Goal: Information Seeking & Learning: Check status

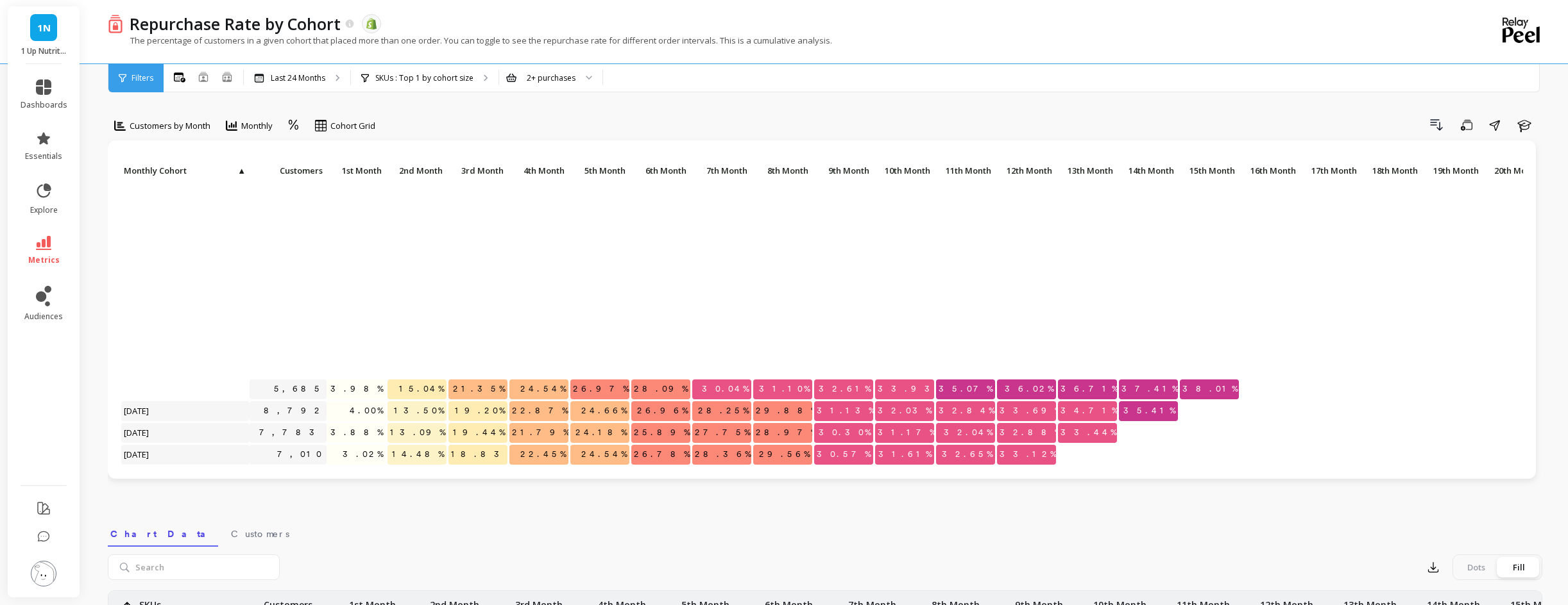
scroll to position [244, 0]
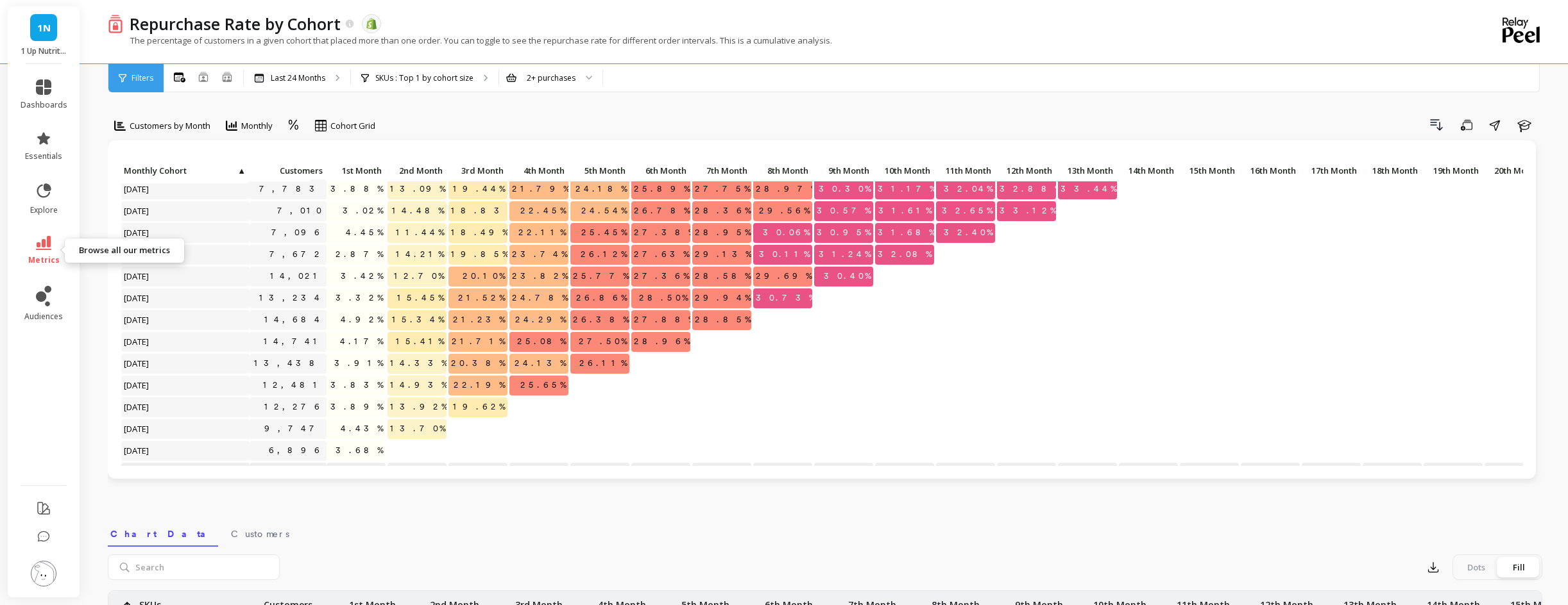
click at [37, 256] on span "metrics" at bounding box center [44, 260] width 31 height 10
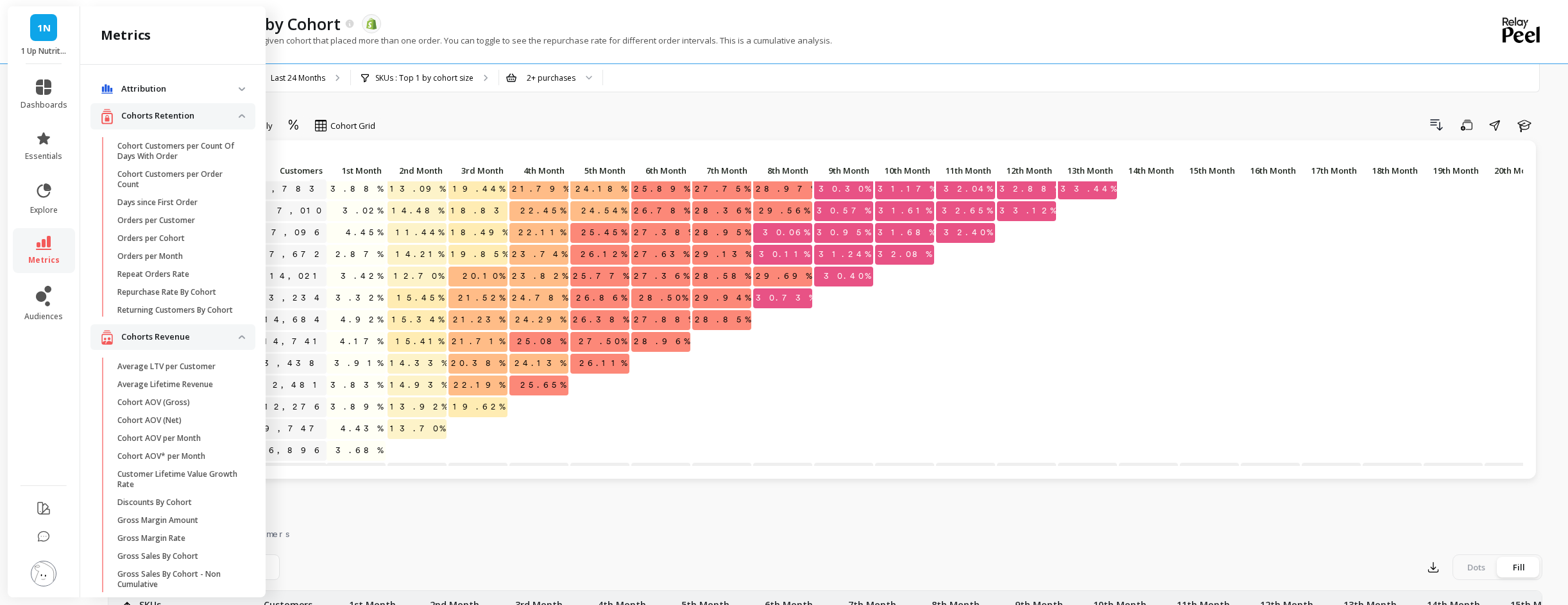
click at [461, 106] on div "Customers by Month Monthly Cohort Grid Drill Down Save Share Learn Click to cre…" at bounding box center [825, 540] width 1435 height 979
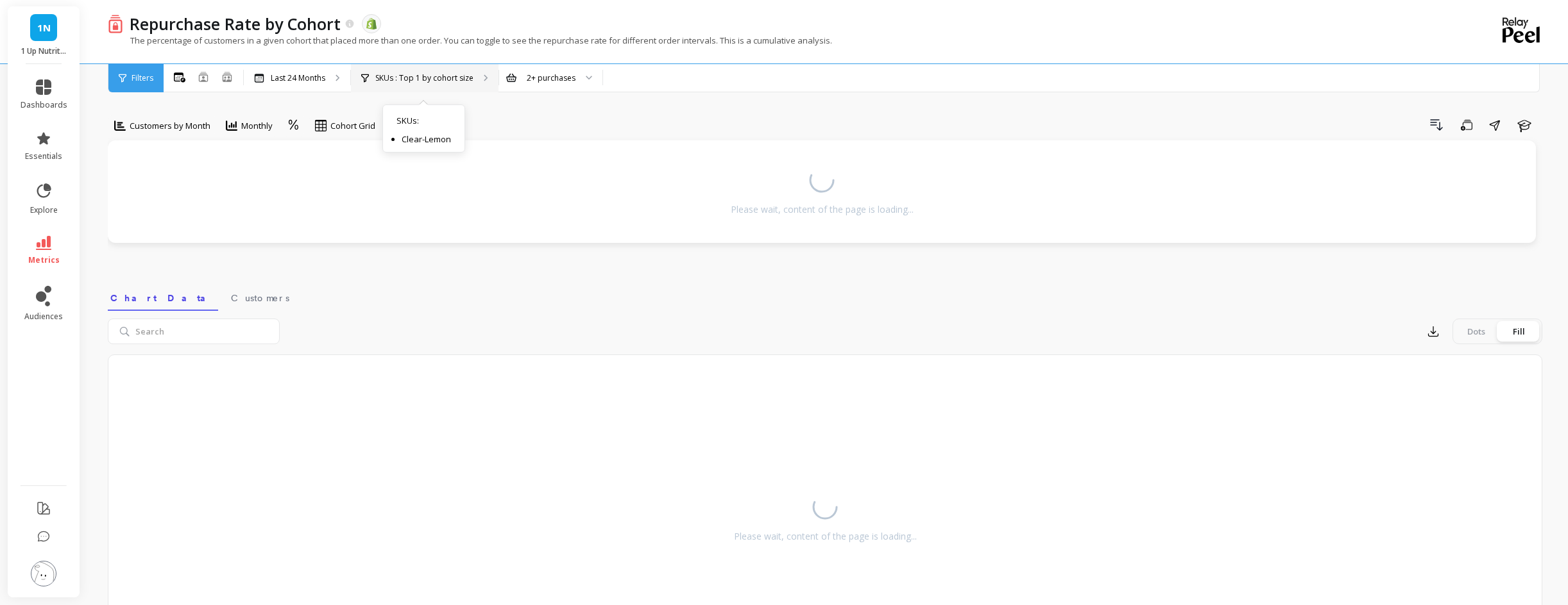
click at [427, 78] on p "SKUs : Top 1 by cohort size" at bounding box center [424, 78] width 98 height 10
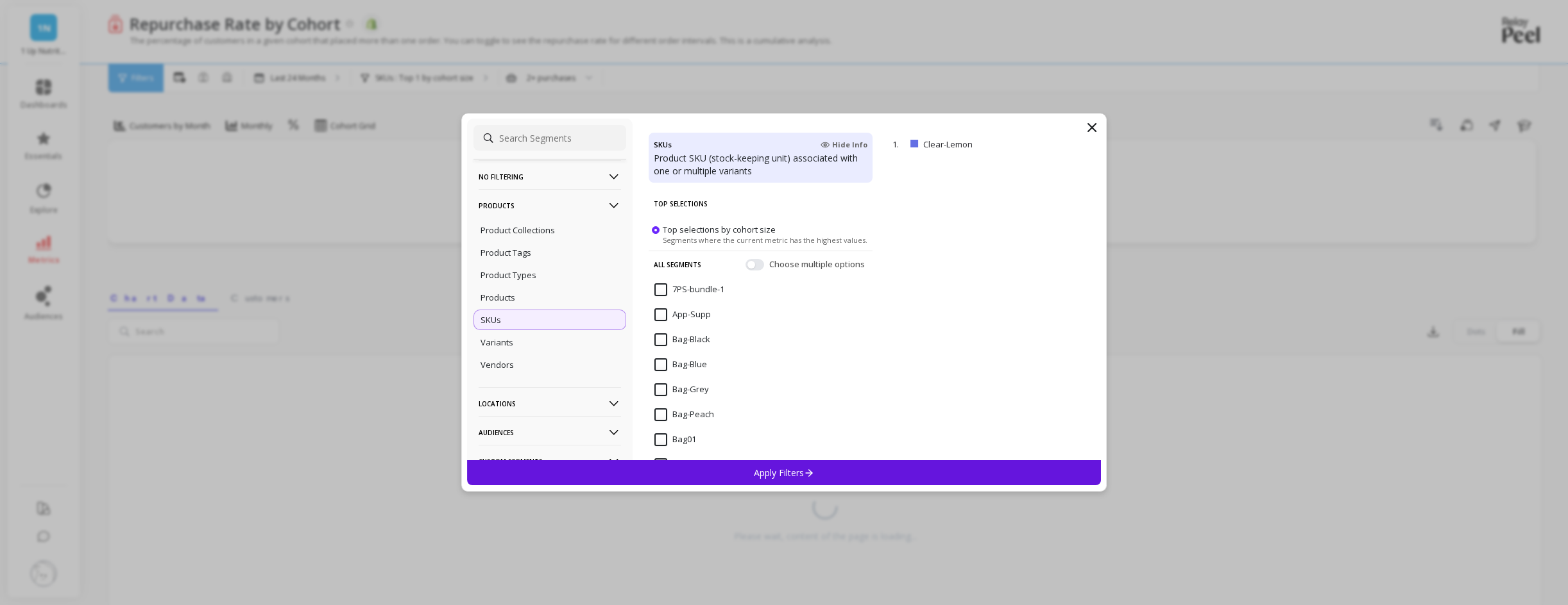
click at [1092, 130] on icon at bounding box center [1091, 127] width 16 height 16
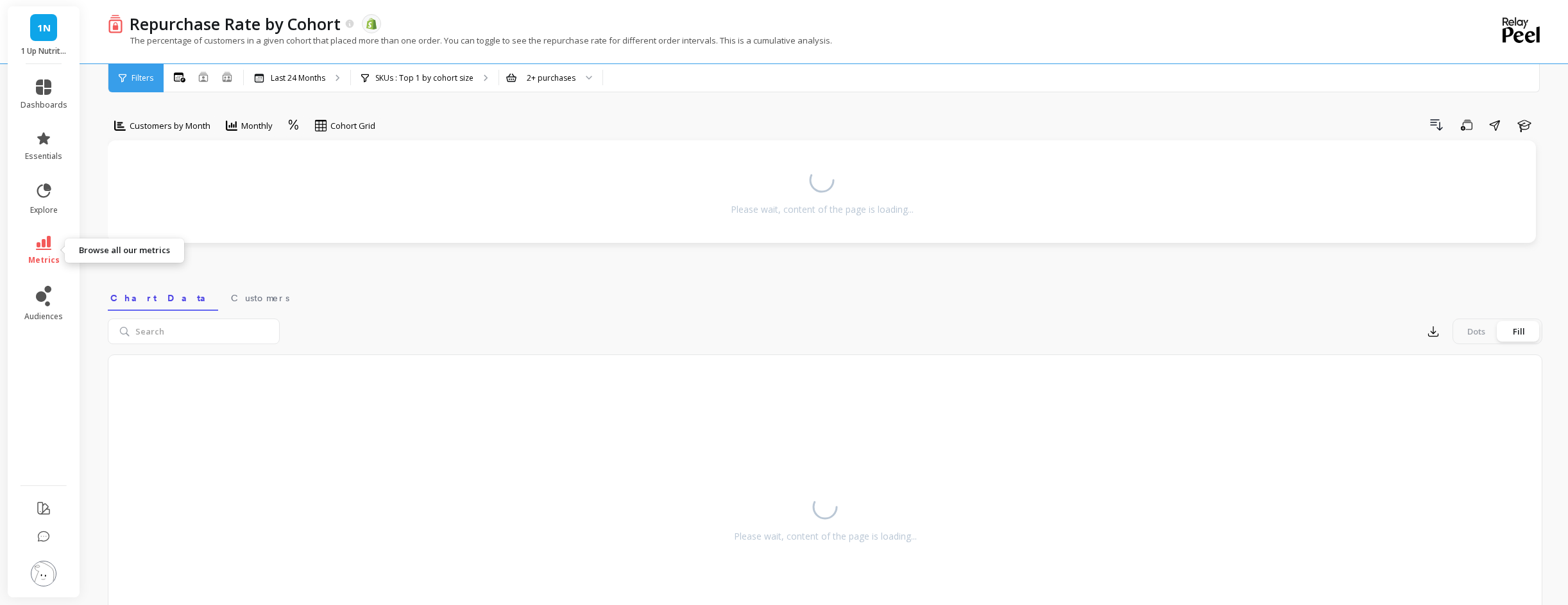
drag, startPoint x: 37, startPoint y: 249, endPoint x: 64, endPoint y: 243, distance: 27.7
click at [37, 248] on icon at bounding box center [43, 242] width 16 height 14
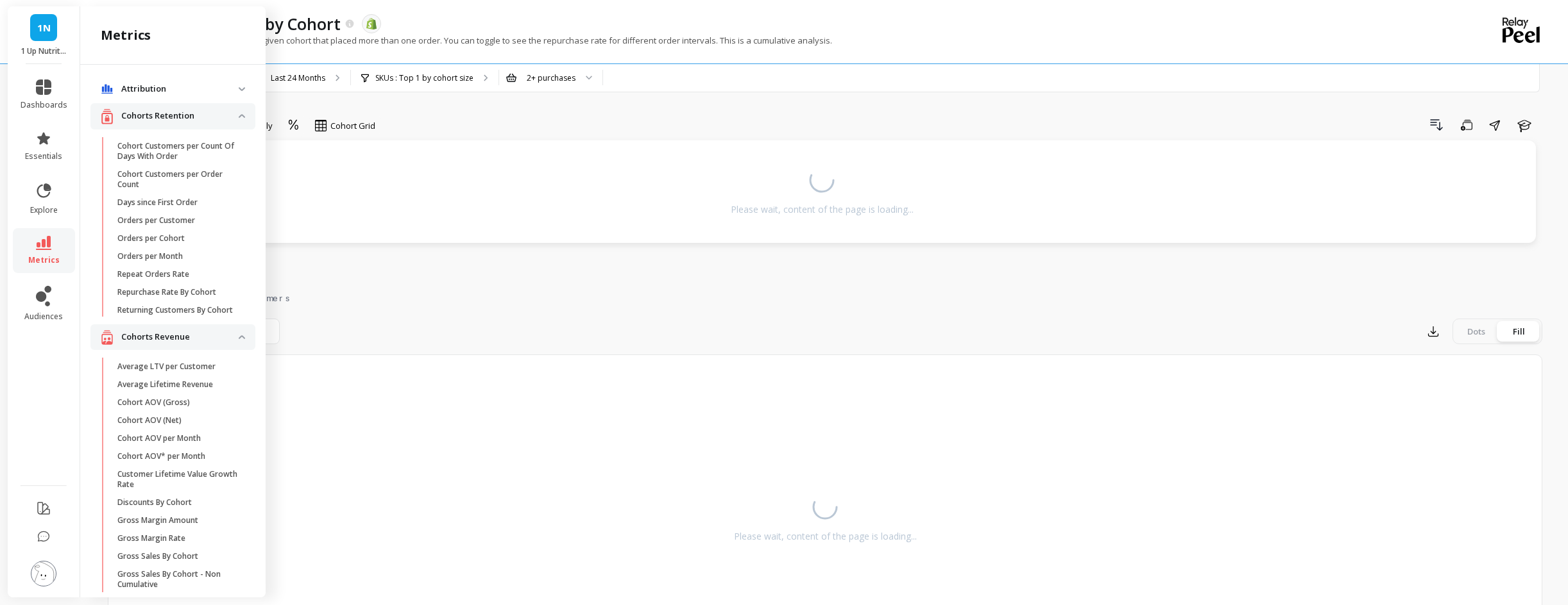
click at [187, 293] on p "Repurchase Rate By Cohort" at bounding box center [167, 292] width 99 height 10
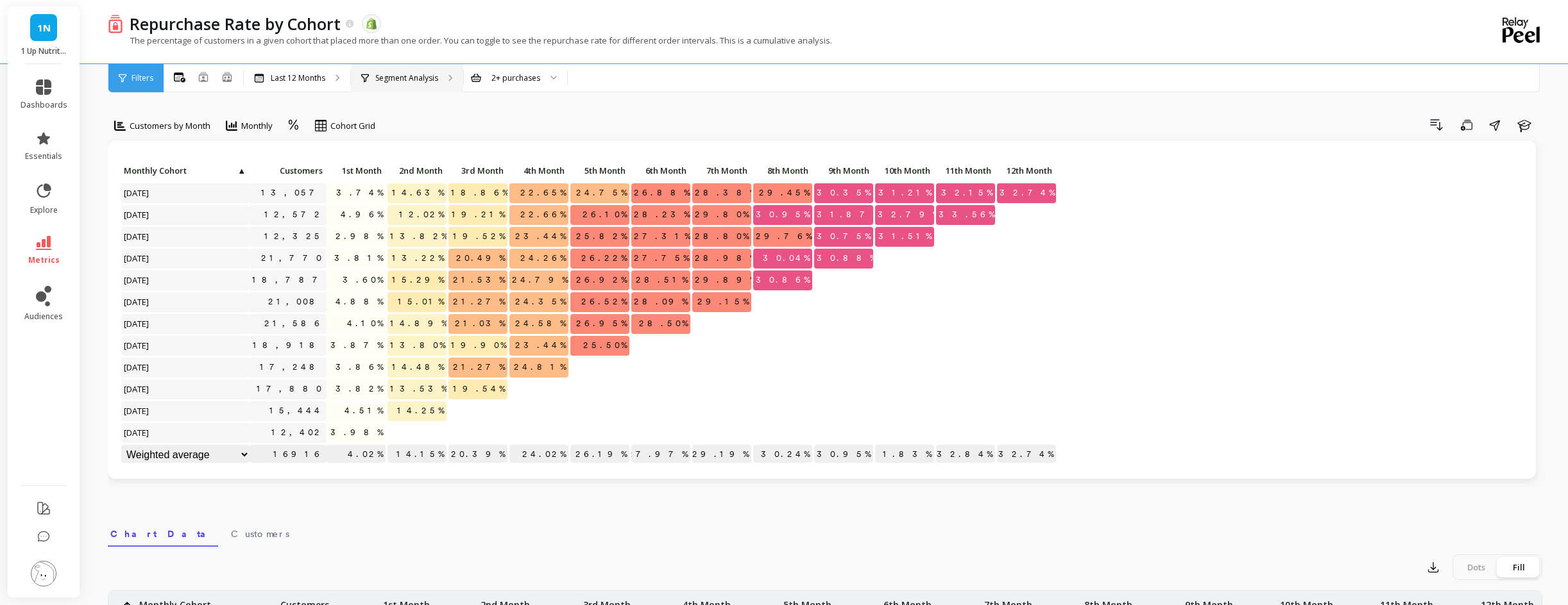
click at [374, 77] on div "Segment Analysis" at bounding box center [399, 78] width 77 height 10
click at [312, 81] on p "Last 12 Months" at bounding box center [298, 78] width 55 height 10
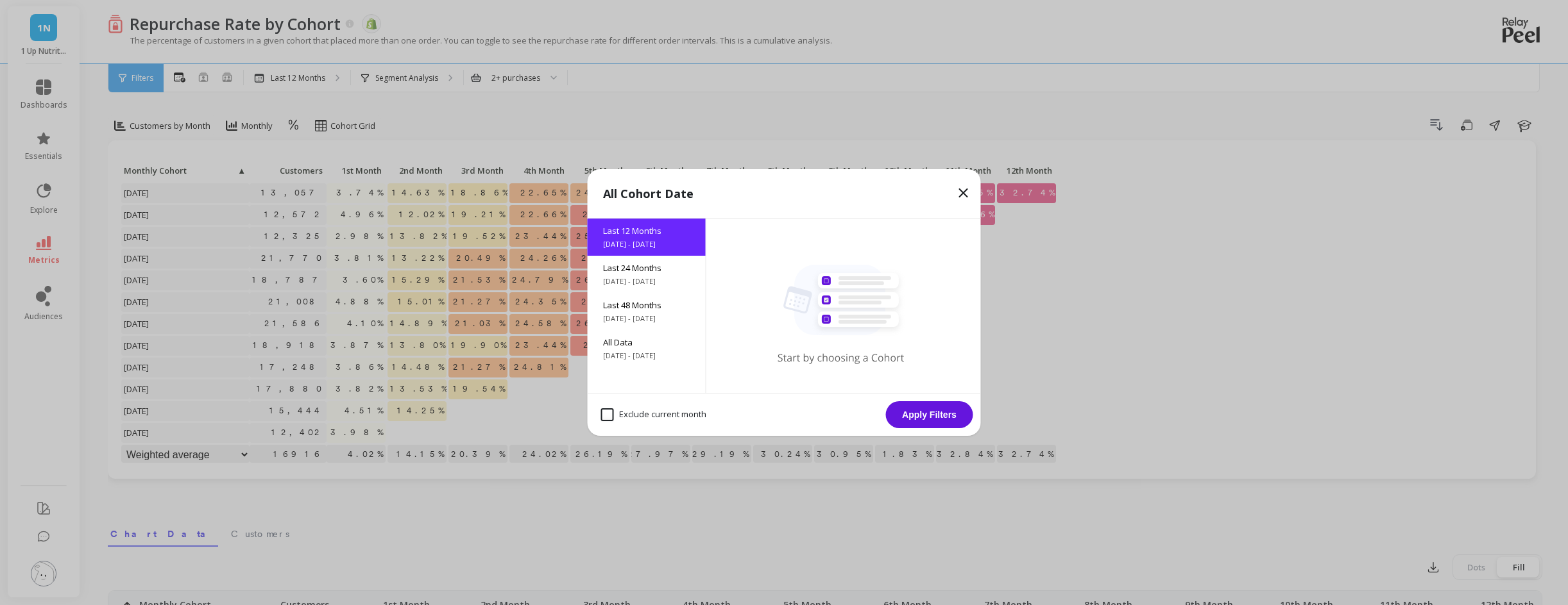
drag, startPoint x: 609, startPoint y: 414, endPoint x: 742, endPoint y: 424, distance: 133.4
click at [609, 413] on month "Exclude current month" at bounding box center [653, 414] width 105 height 13
checkbox month "true"
click at [924, 422] on button "Apply Filters" at bounding box center [930, 415] width 88 height 27
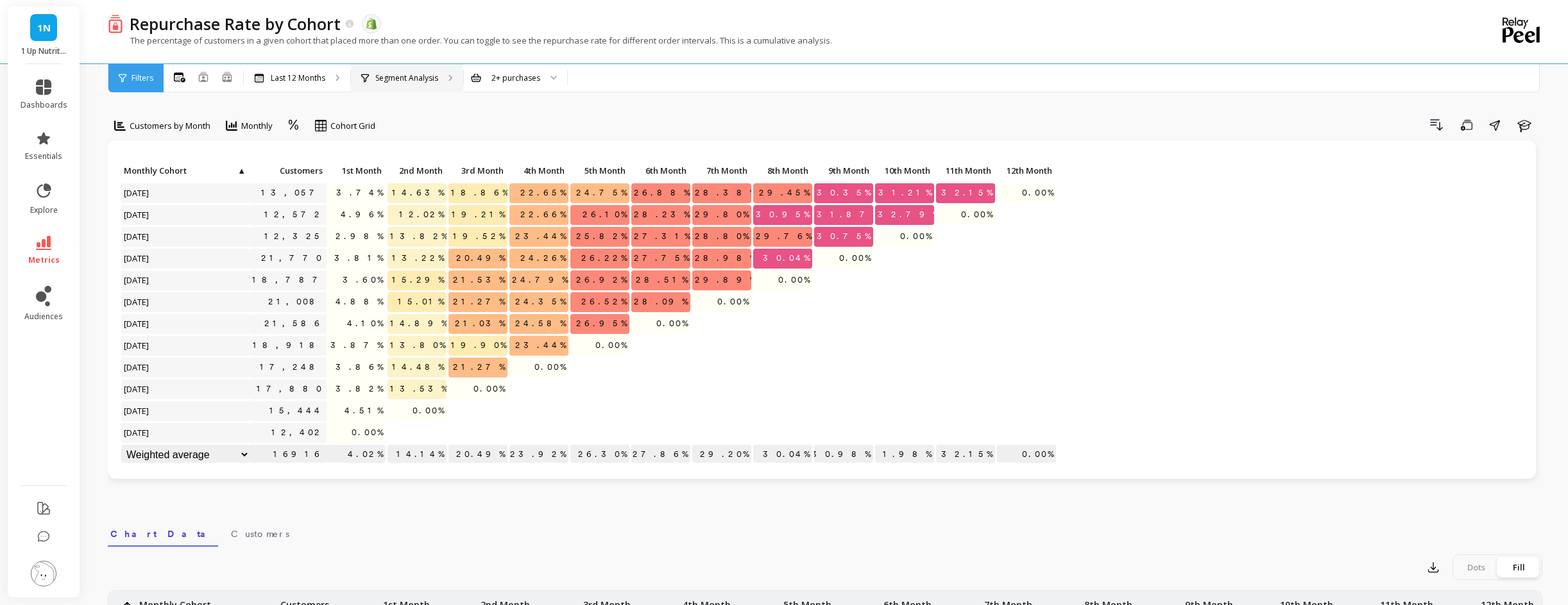
click at [416, 79] on p "Segment Analysis" at bounding box center [406, 78] width 63 height 10
click at [278, 81] on p "Last 12 Months" at bounding box center [298, 78] width 55 height 10
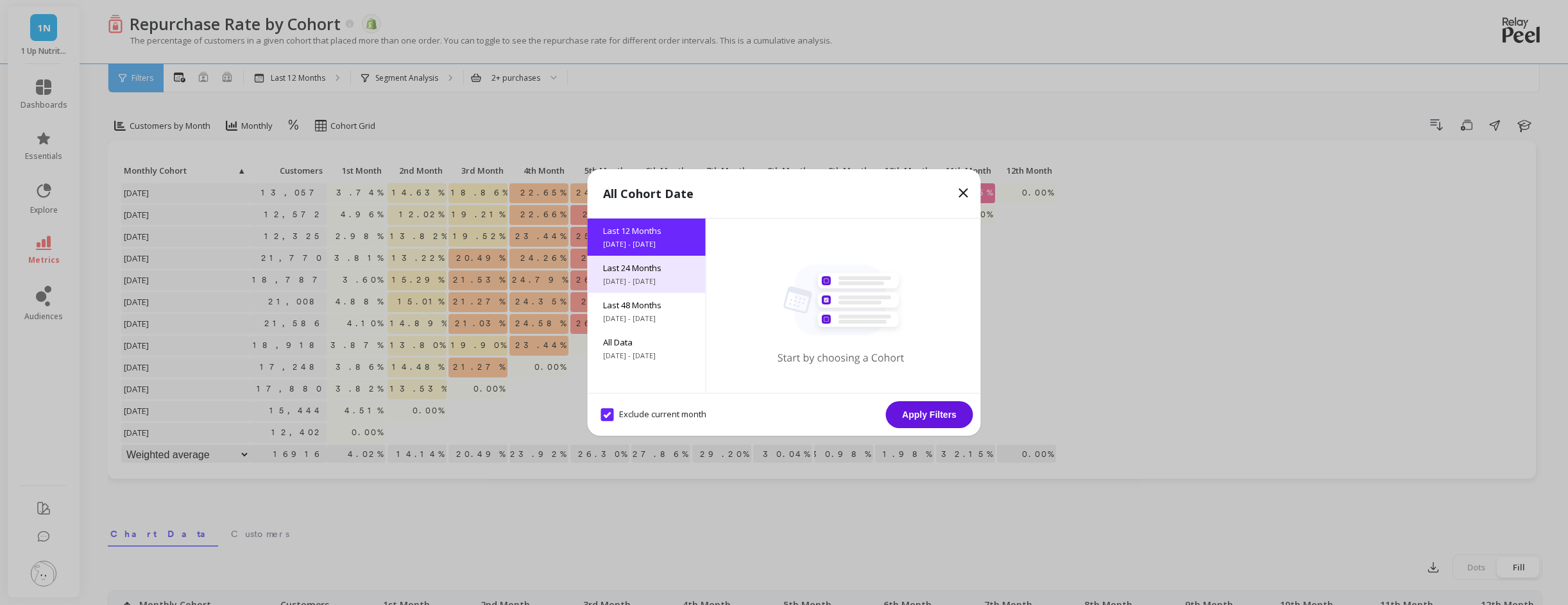
click at [649, 282] on span "10/1/2023 - 10/1/2025" at bounding box center [647, 281] width 88 height 10
click at [939, 417] on button "Apply Filters" at bounding box center [930, 415] width 88 height 27
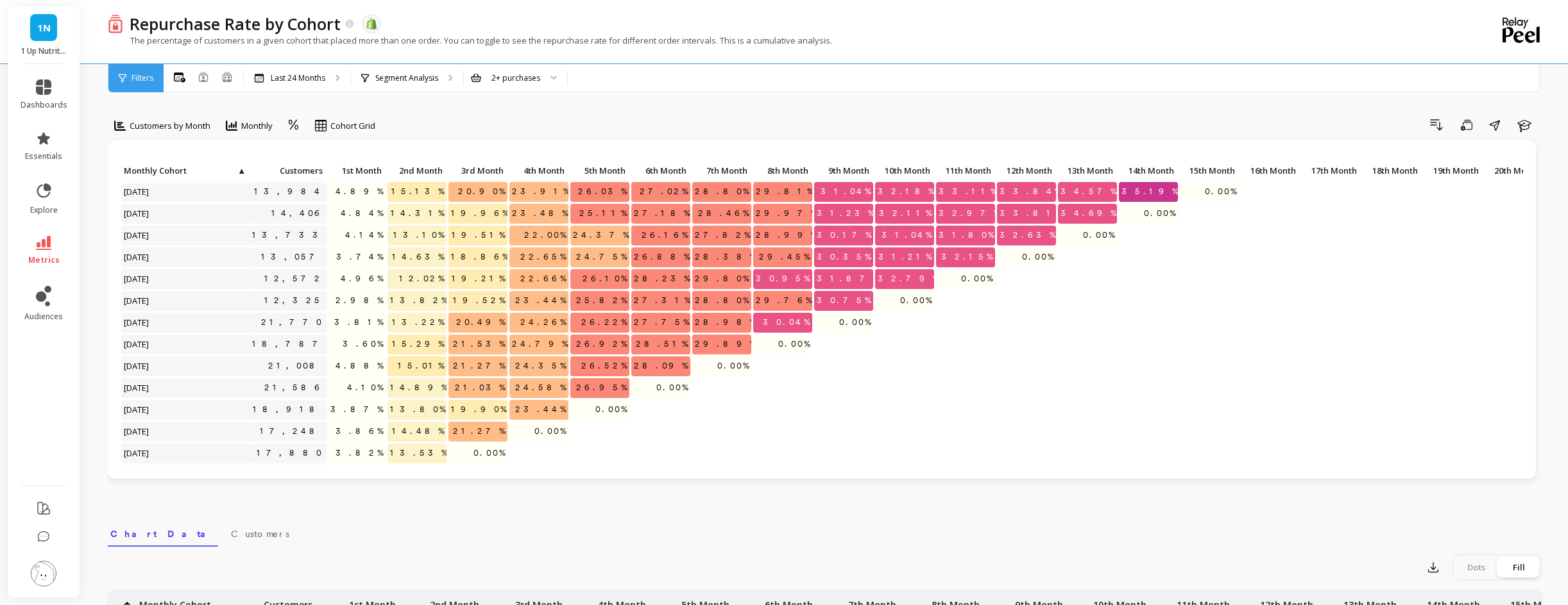
scroll to position [196, 0]
click at [44, 245] on icon at bounding box center [43, 242] width 16 height 14
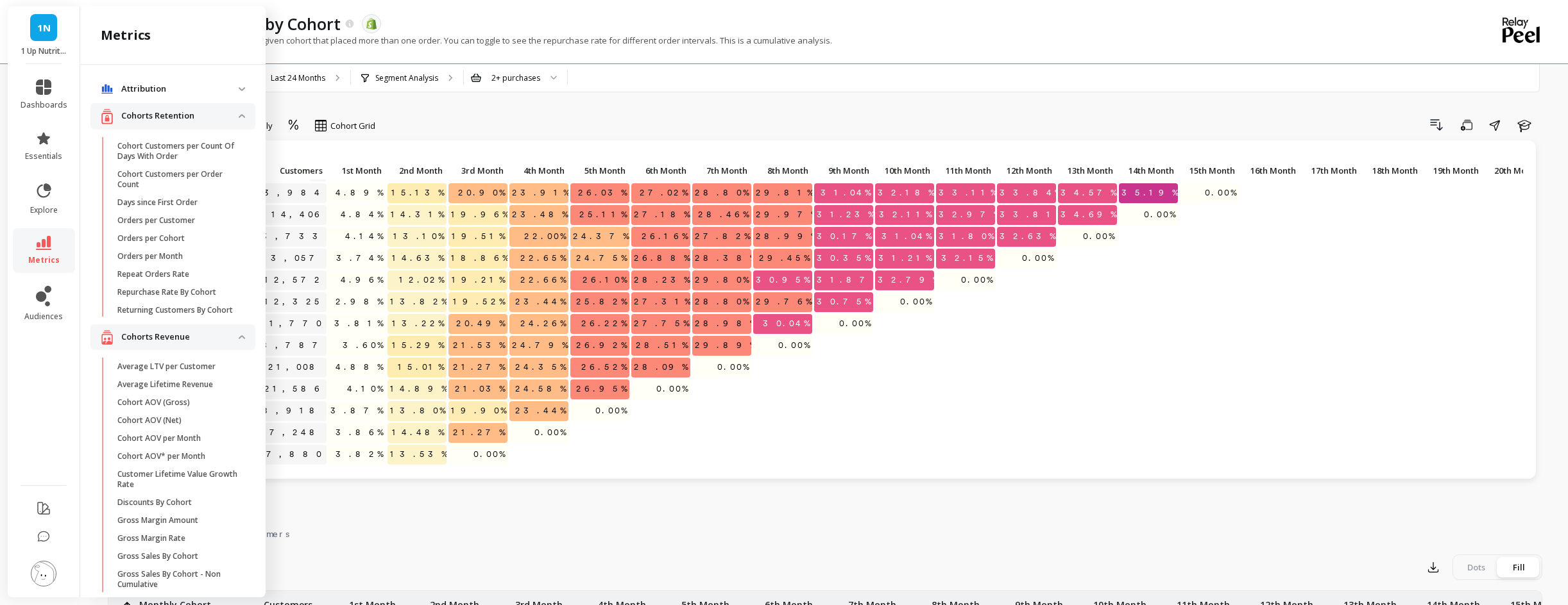
drag, startPoint x: 187, startPoint y: 382, endPoint x: 170, endPoint y: 357, distance: 30.2
click at [187, 382] on p "Average Lifetime Revenue" at bounding box center [165, 384] width 96 height 10
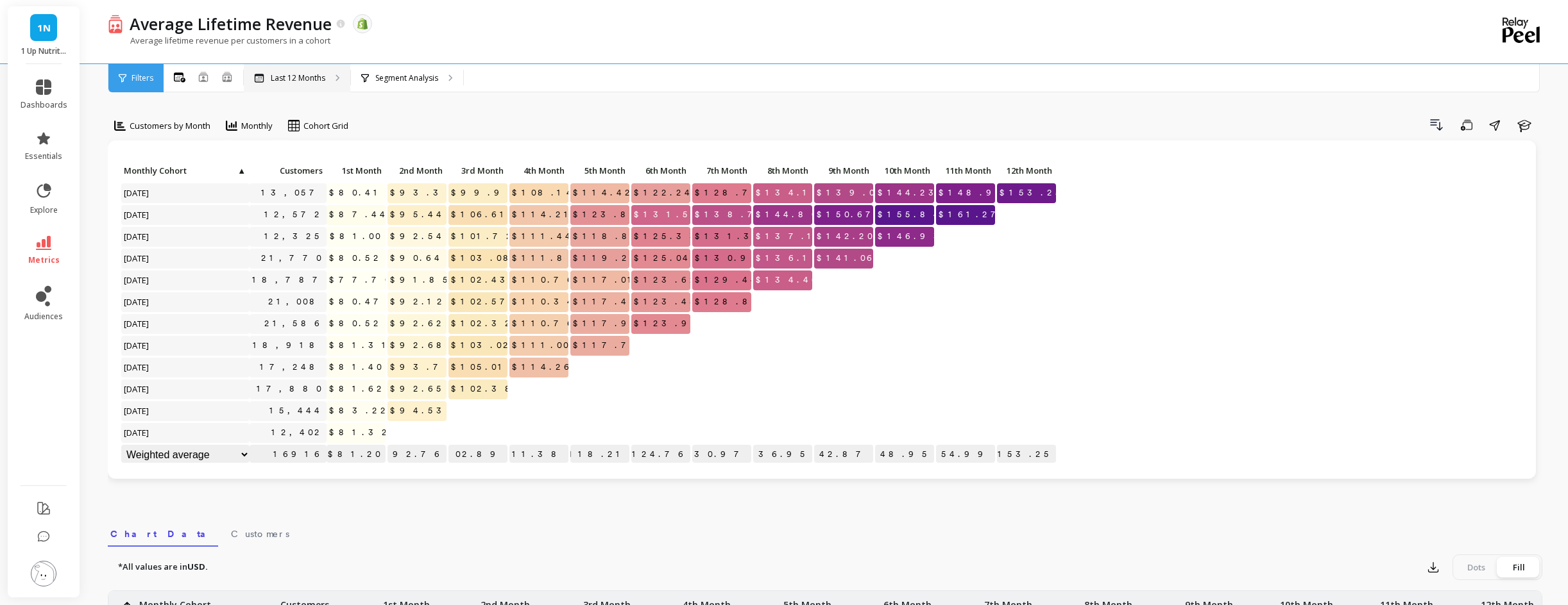
click at [282, 74] on p "Last 12 Months" at bounding box center [298, 78] width 55 height 10
click at [293, 78] on p "Last 12 Months" at bounding box center [298, 78] width 55 height 10
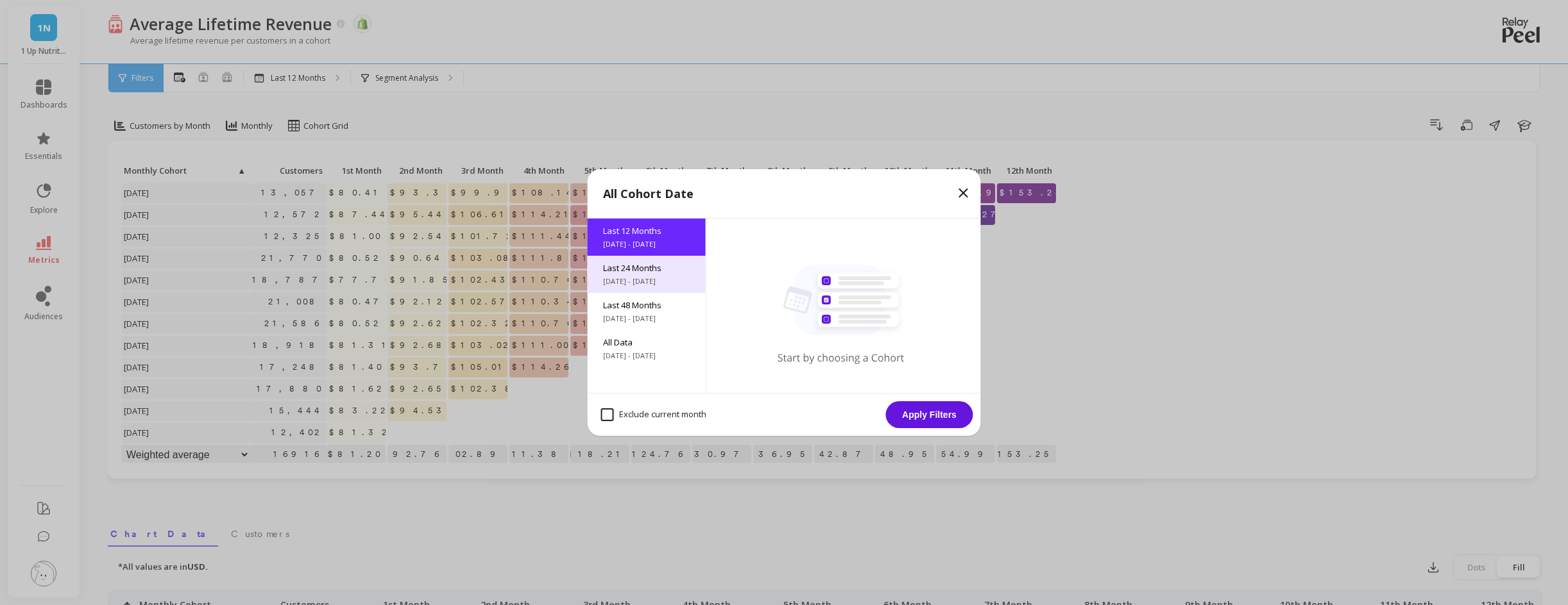
click at [663, 277] on span "10/1/2023 - 10/1/2025" at bounding box center [647, 281] width 88 height 10
click at [915, 411] on button "Apply Filters" at bounding box center [930, 415] width 88 height 27
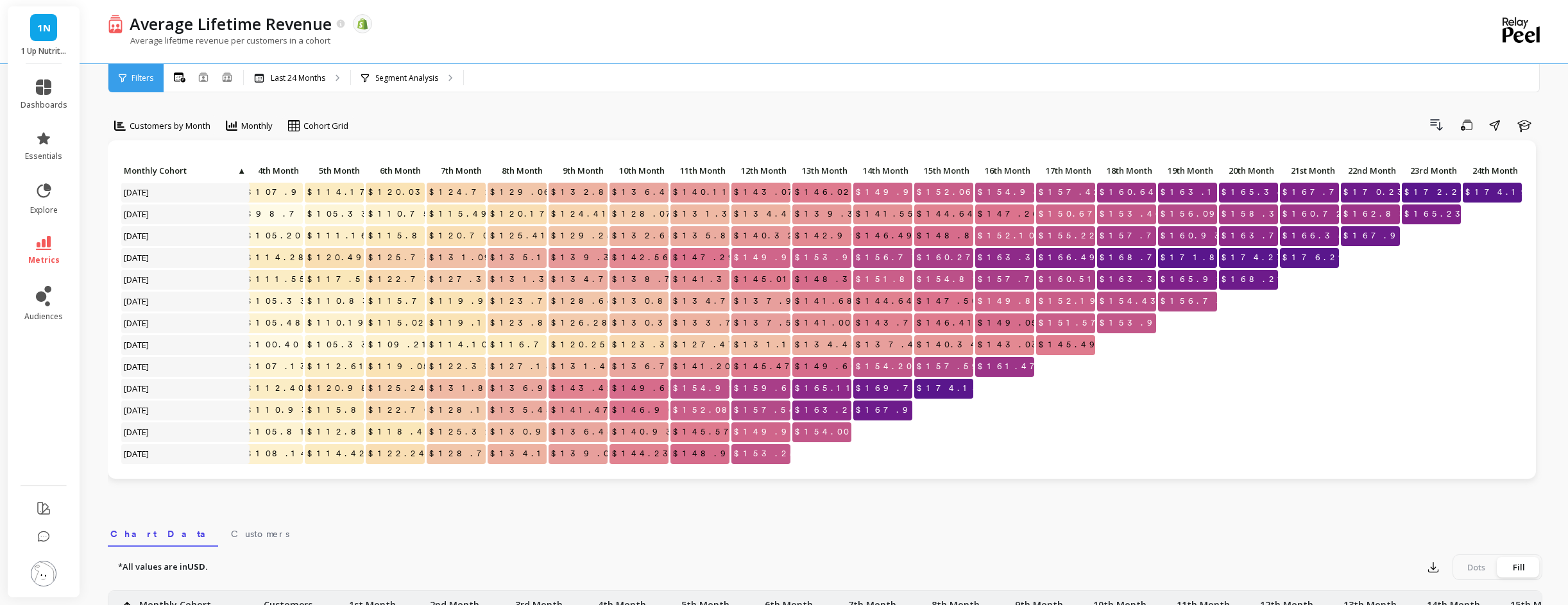
scroll to position [0, 266]
